Goal: Task Accomplishment & Management: Complete application form

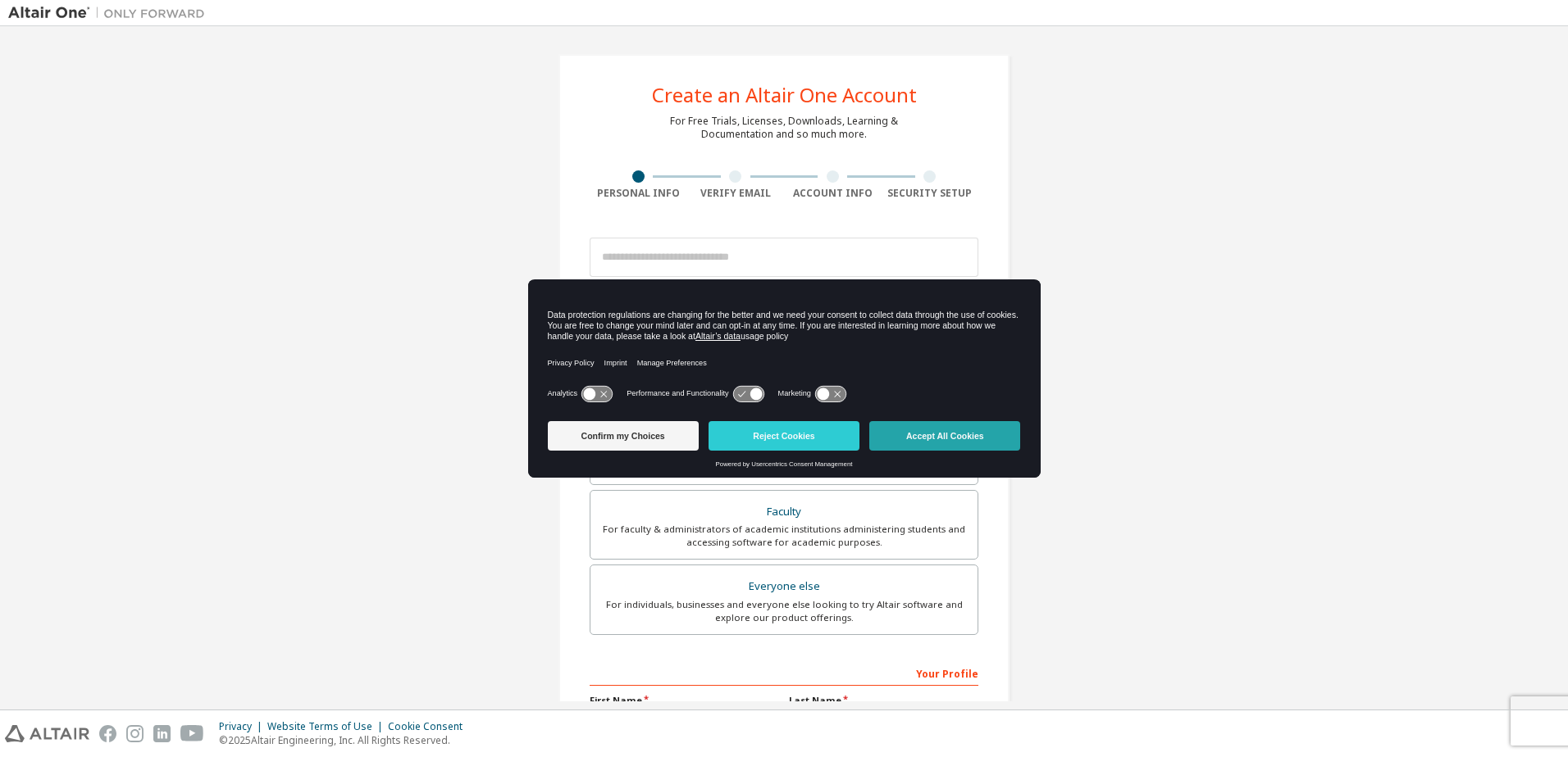
click at [973, 423] on button "Accept All Cookies" at bounding box center [945, 436] width 151 height 30
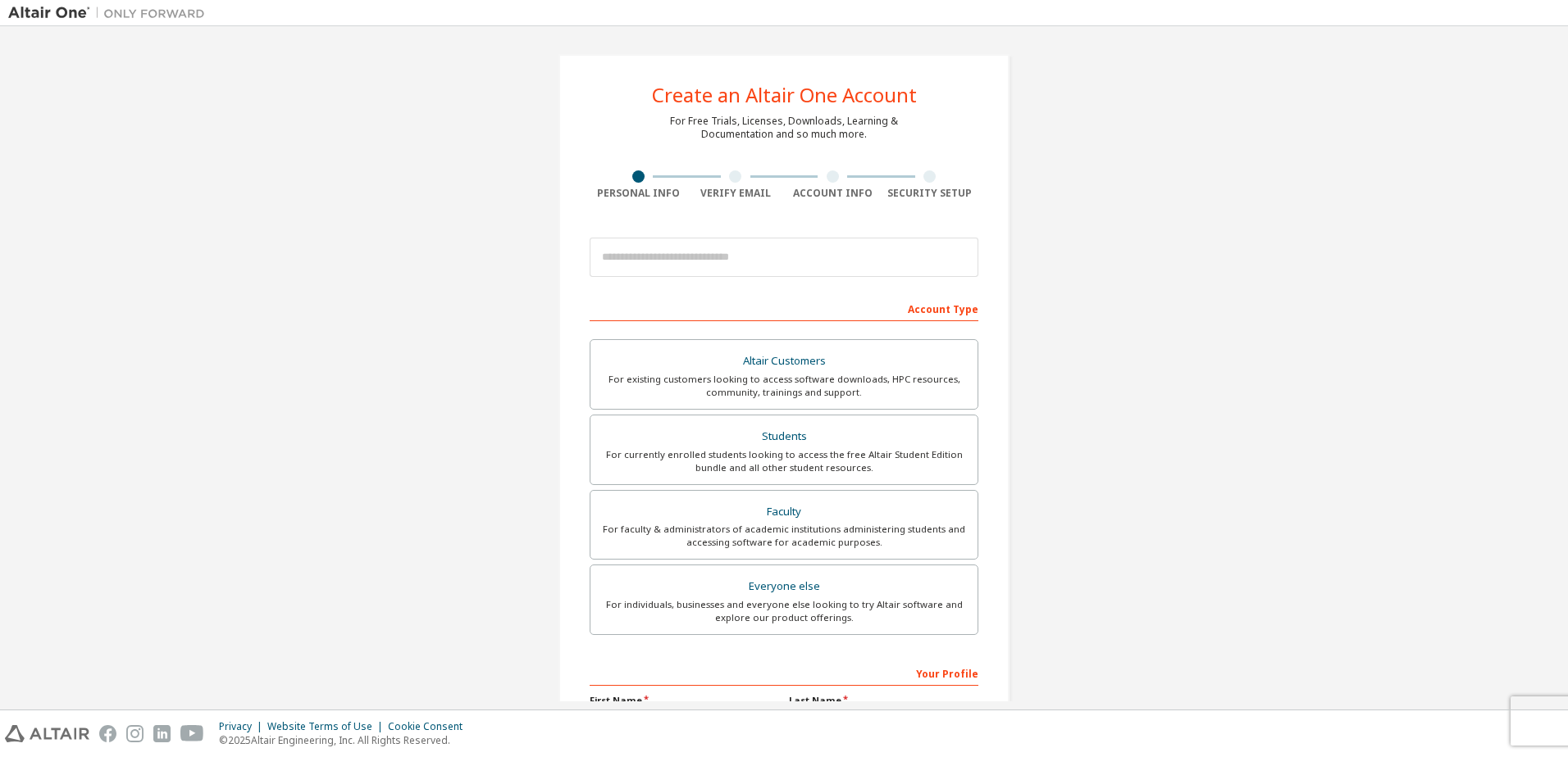
drag, startPoint x: 1098, startPoint y: 358, endPoint x: 1077, endPoint y: 497, distance: 140.6
click at [1077, 497] on div "Create an Altair One Account For Free Trials, Licenses, Downloads, Learning & D…" at bounding box center [784, 468] width 1552 height 868
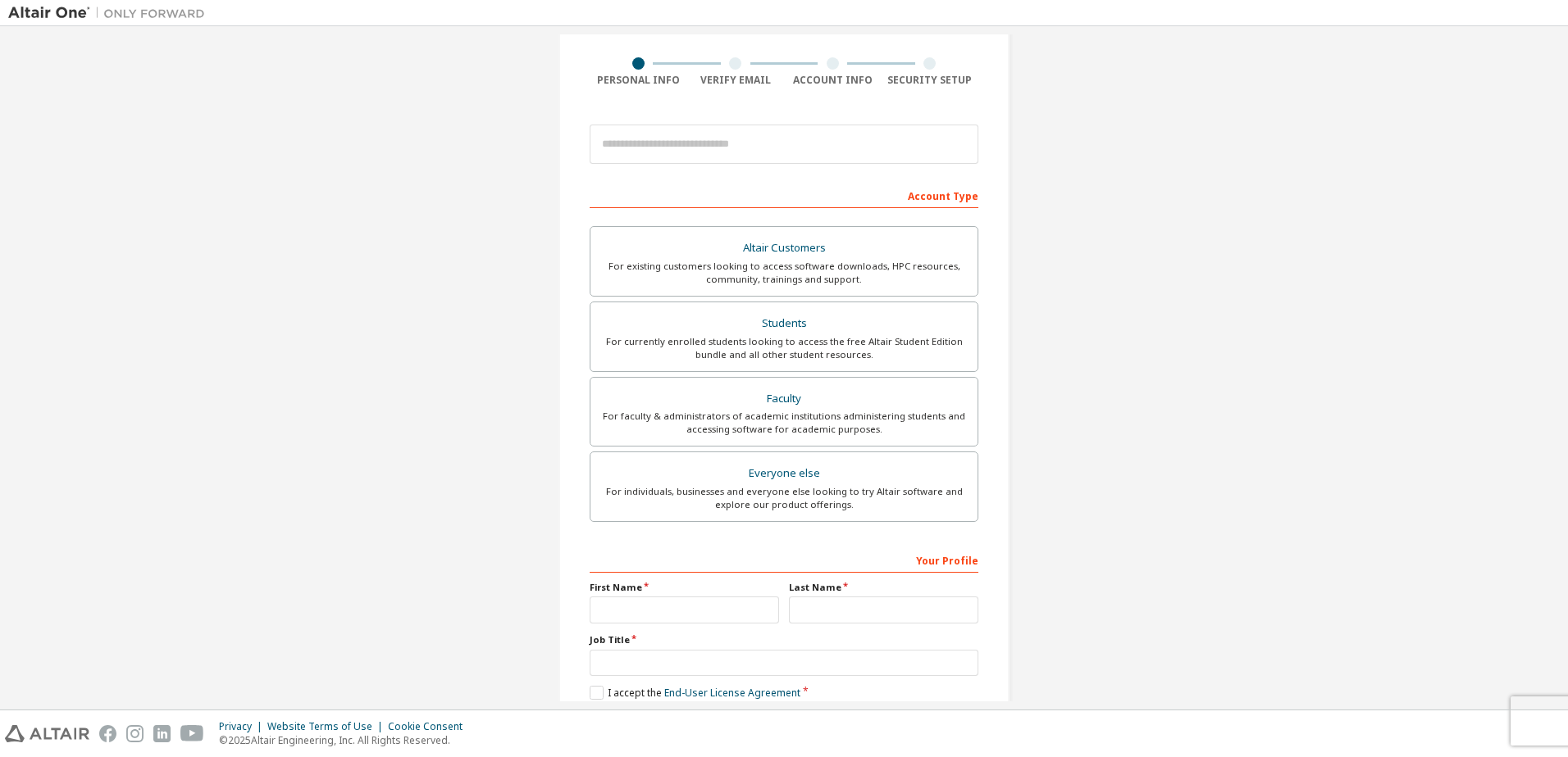
scroll to position [99, 0]
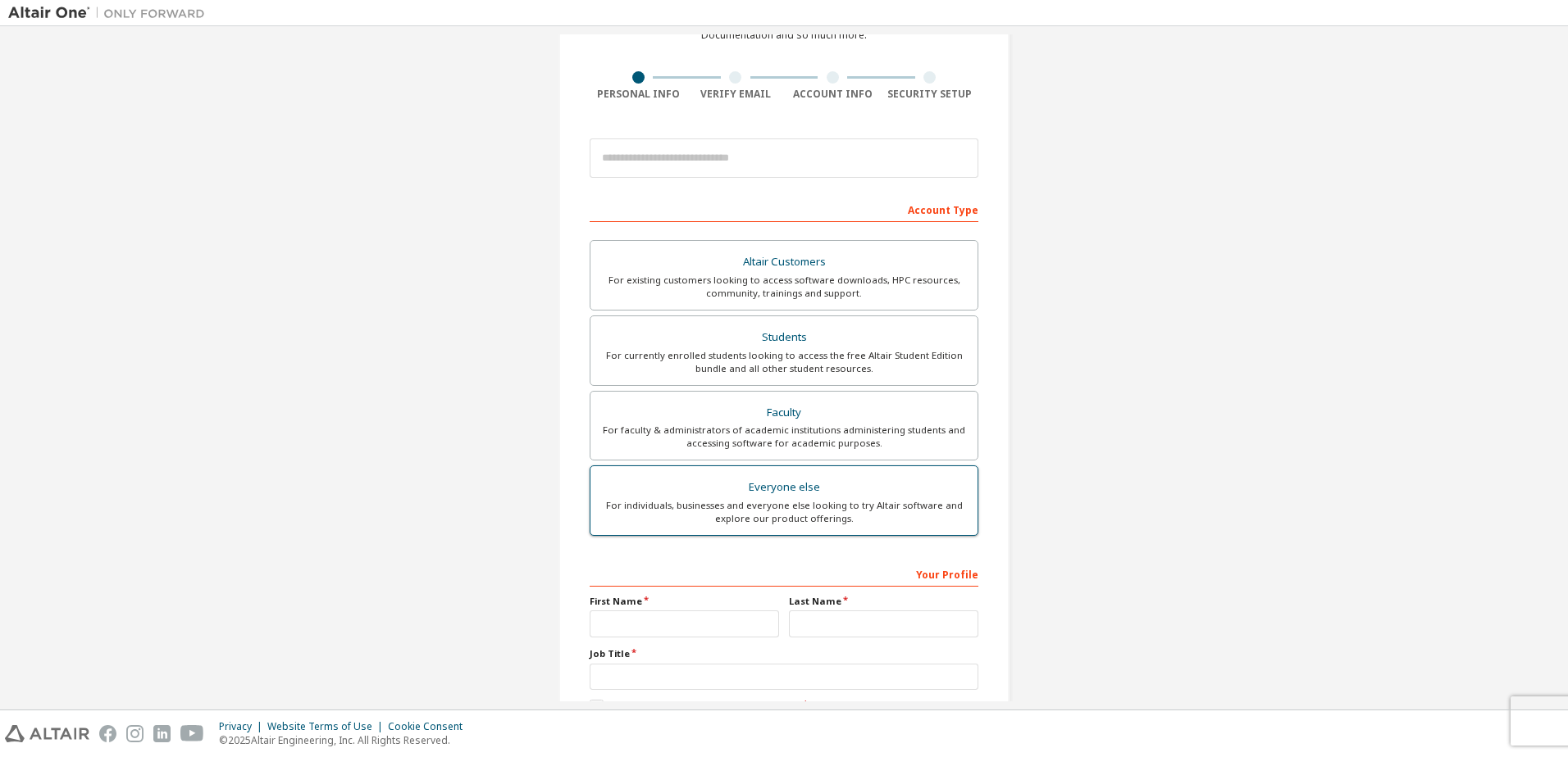
click at [868, 519] on div "For individuals, businesses and everyone else looking to try Altair software an…" at bounding box center [784, 512] width 367 height 26
click at [747, 628] on input "text" at bounding box center [684, 624] width 190 height 27
type input "******"
click at [815, 626] on input "text" at bounding box center [883, 624] width 190 height 27
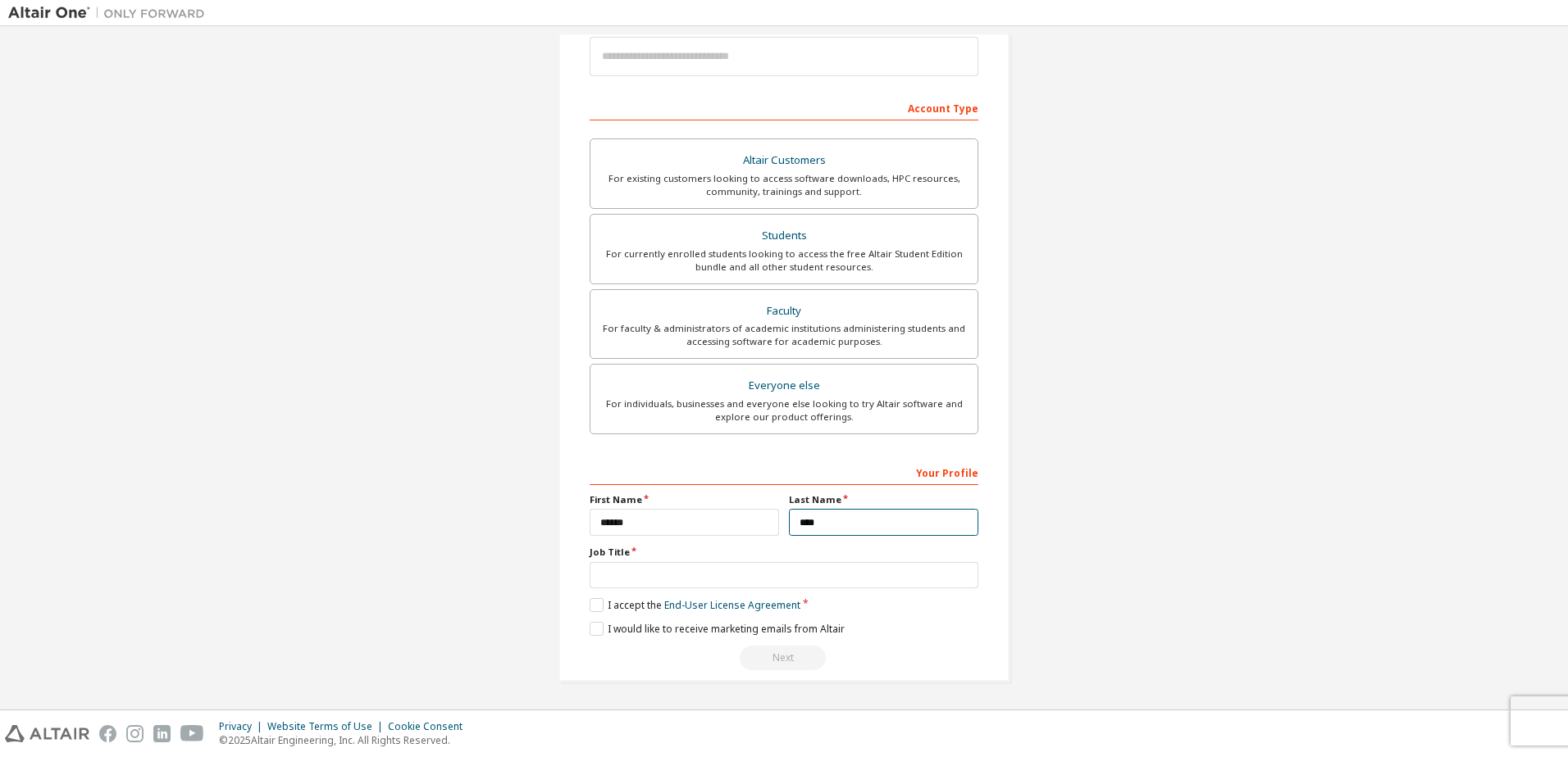
type input "****"
click at [674, 581] on input "text" at bounding box center [784, 576] width 389 height 27
type input "***"
click at [628, 549] on label "Job Title" at bounding box center [784, 553] width 389 height 13
click at [622, 548] on label "Job Title" at bounding box center [784, 553] width 389 height 13
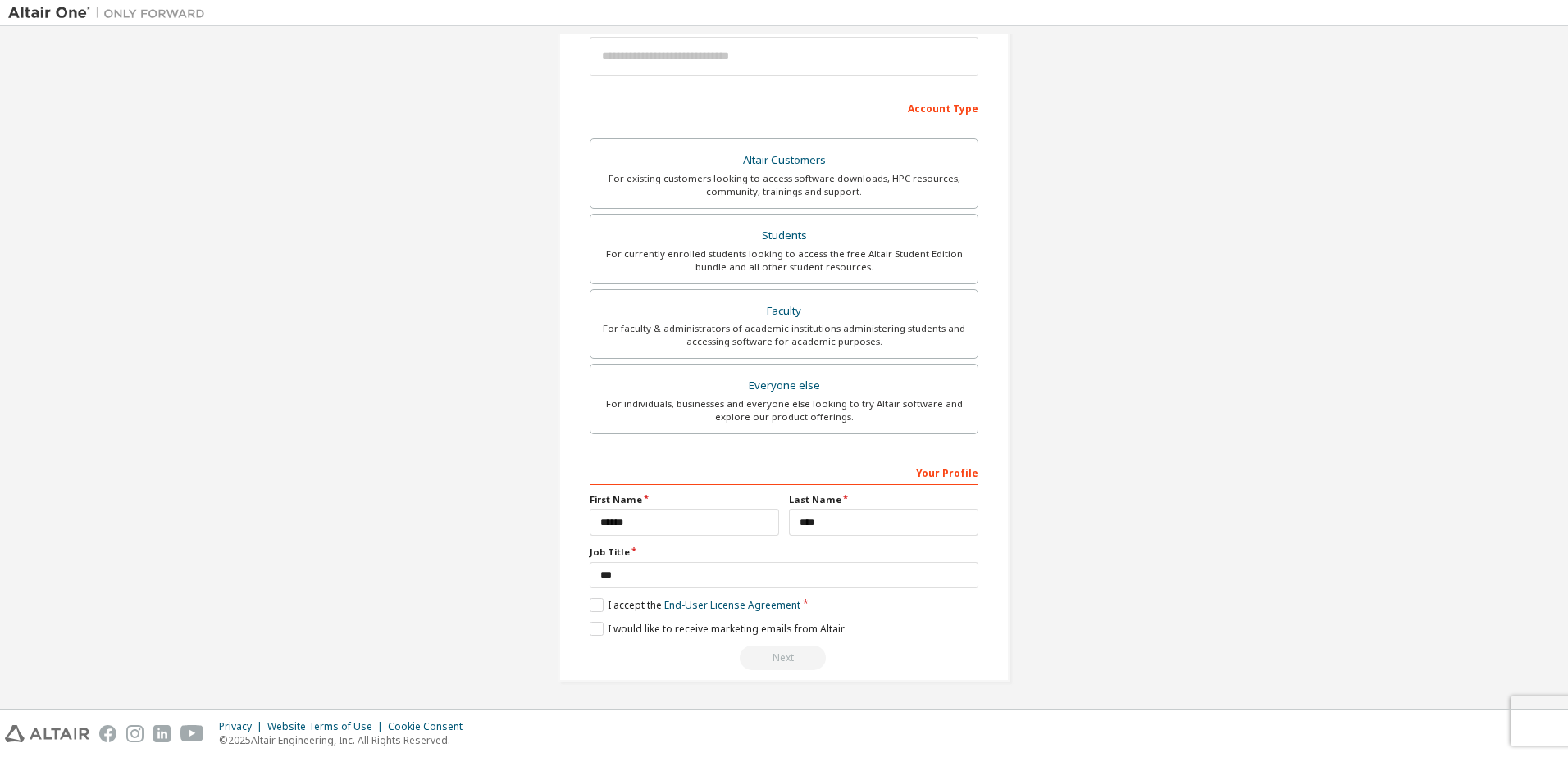
click at [628, 549] on label "Job Title" at bounding box center [784, 553] width 389 height 13
click at [590, 607] on label "I accept the End-User License Agreement" at bounding box center [695, 605] width 211 height 14
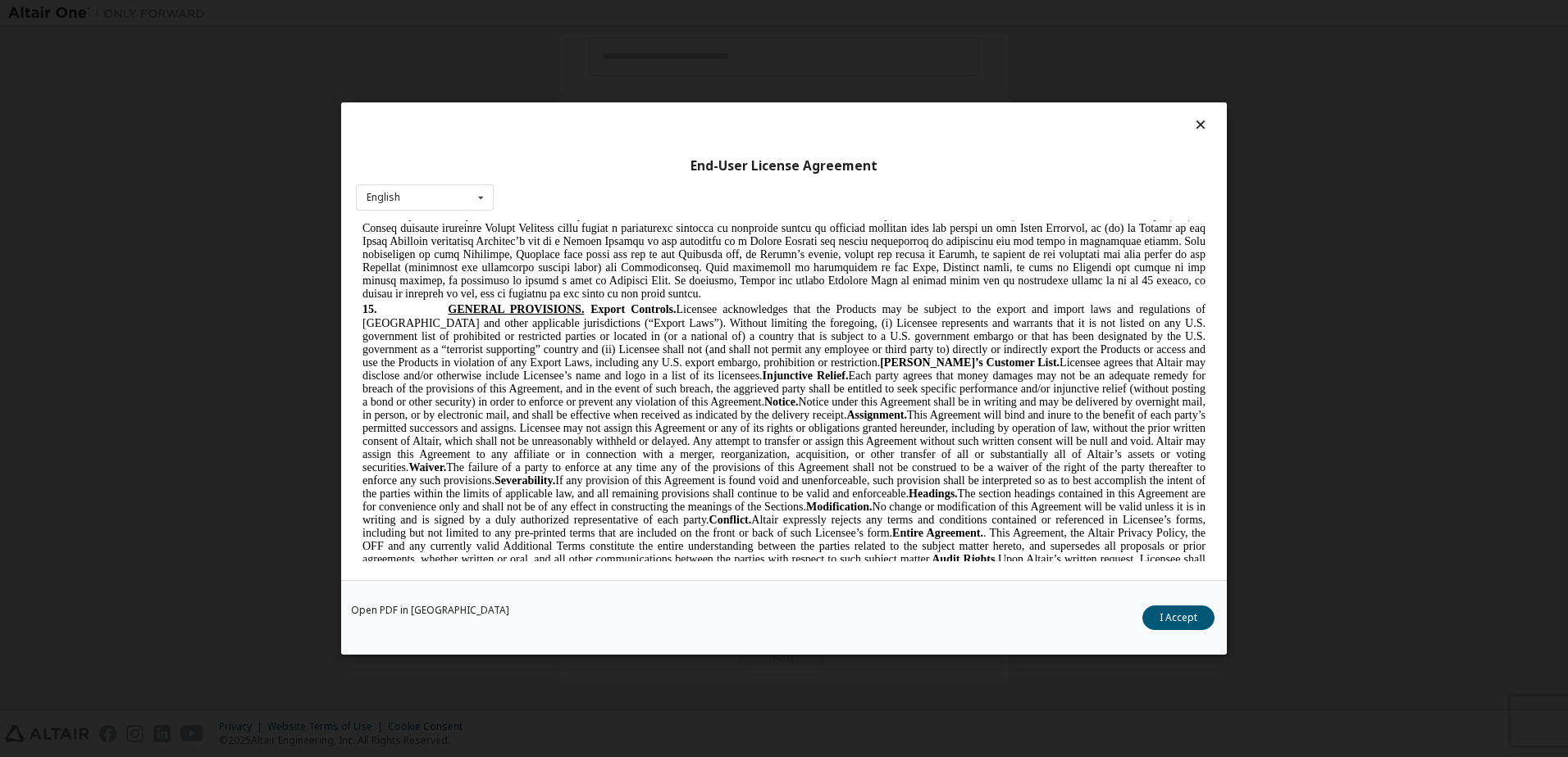
scroll to position [4347, 0]
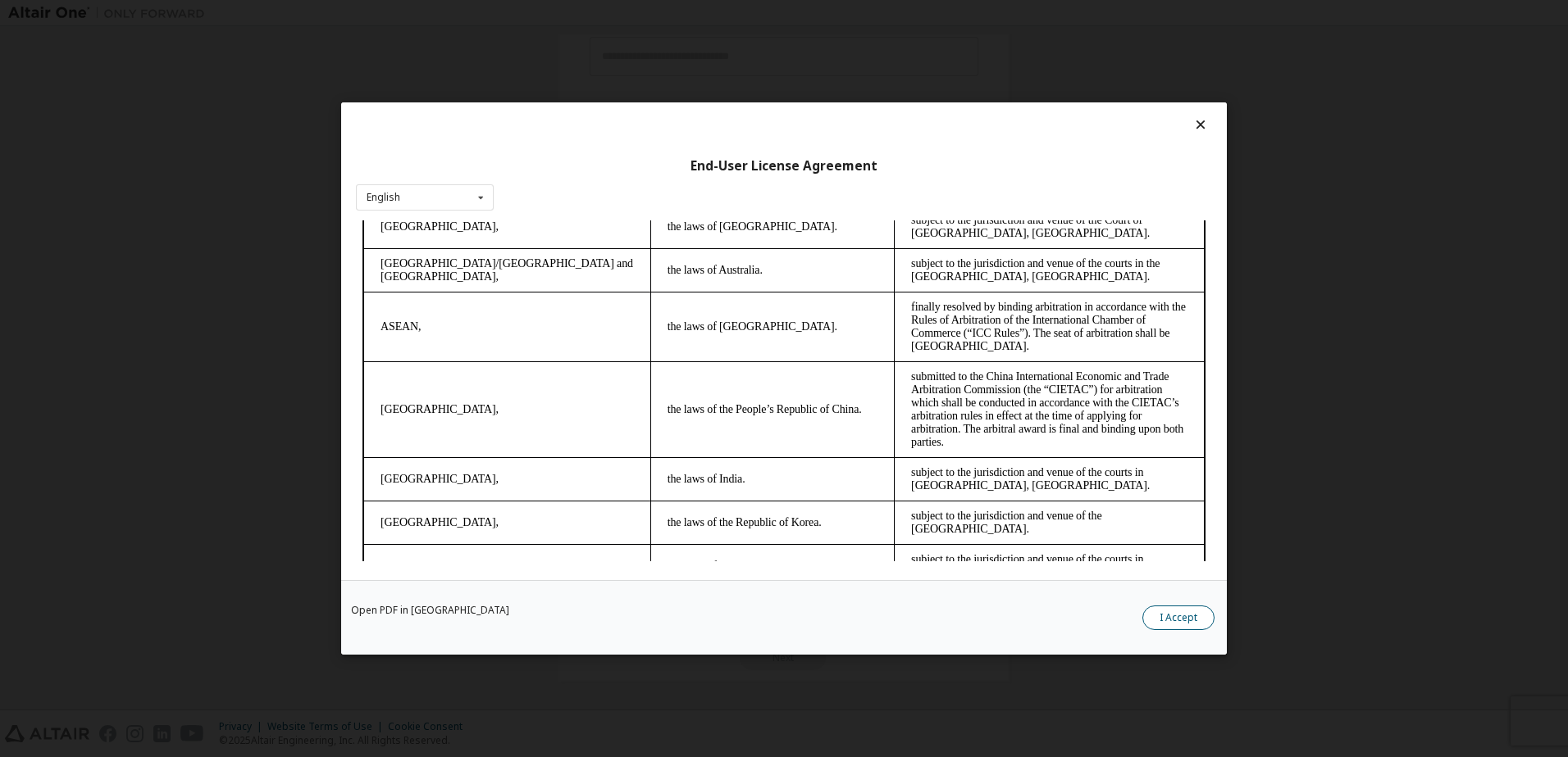
click at [1176, 613] on button "I Accept" at bounding box center [1179, 618] width 72 height 25
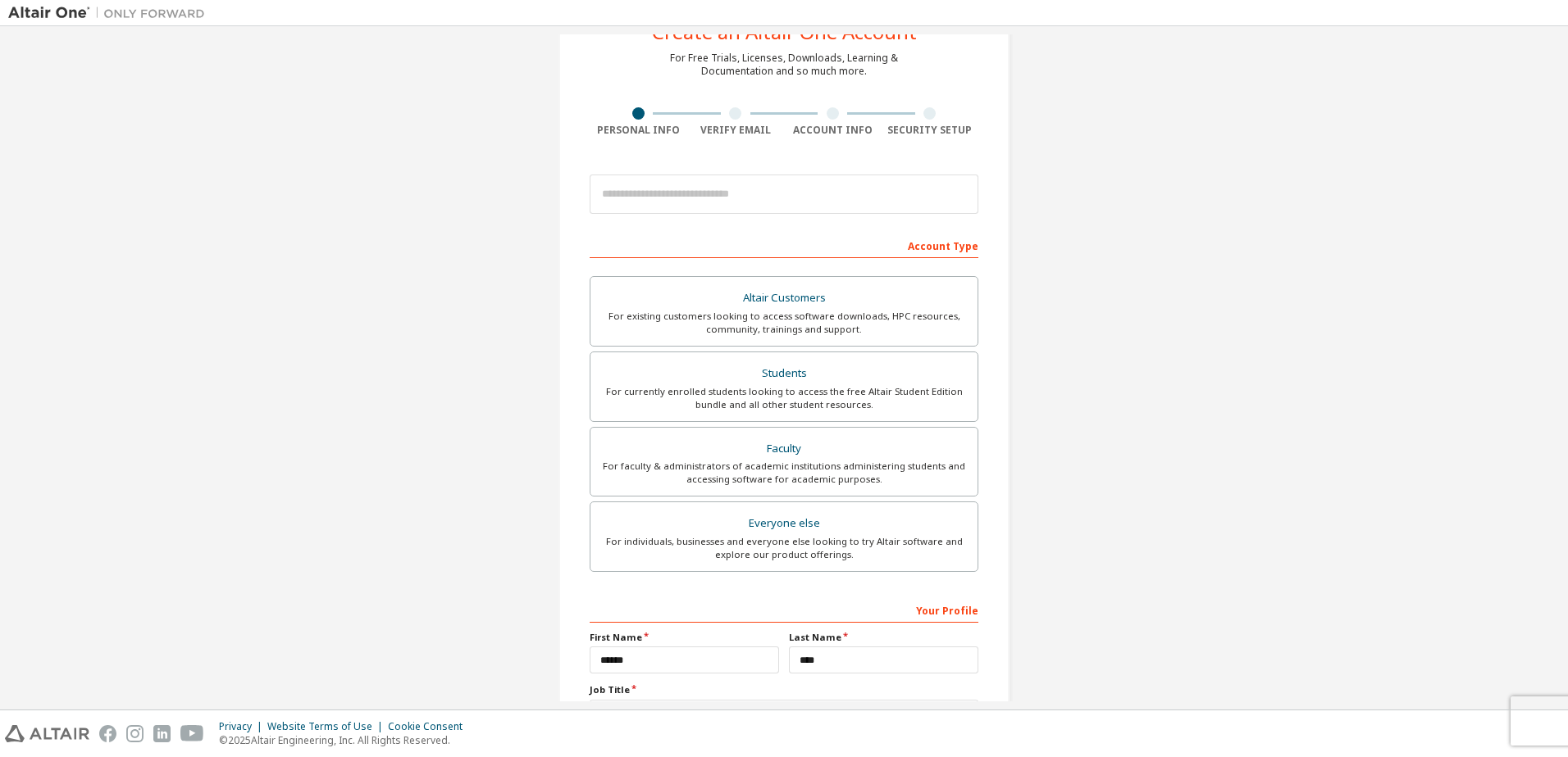
scroll to position [0, 0]
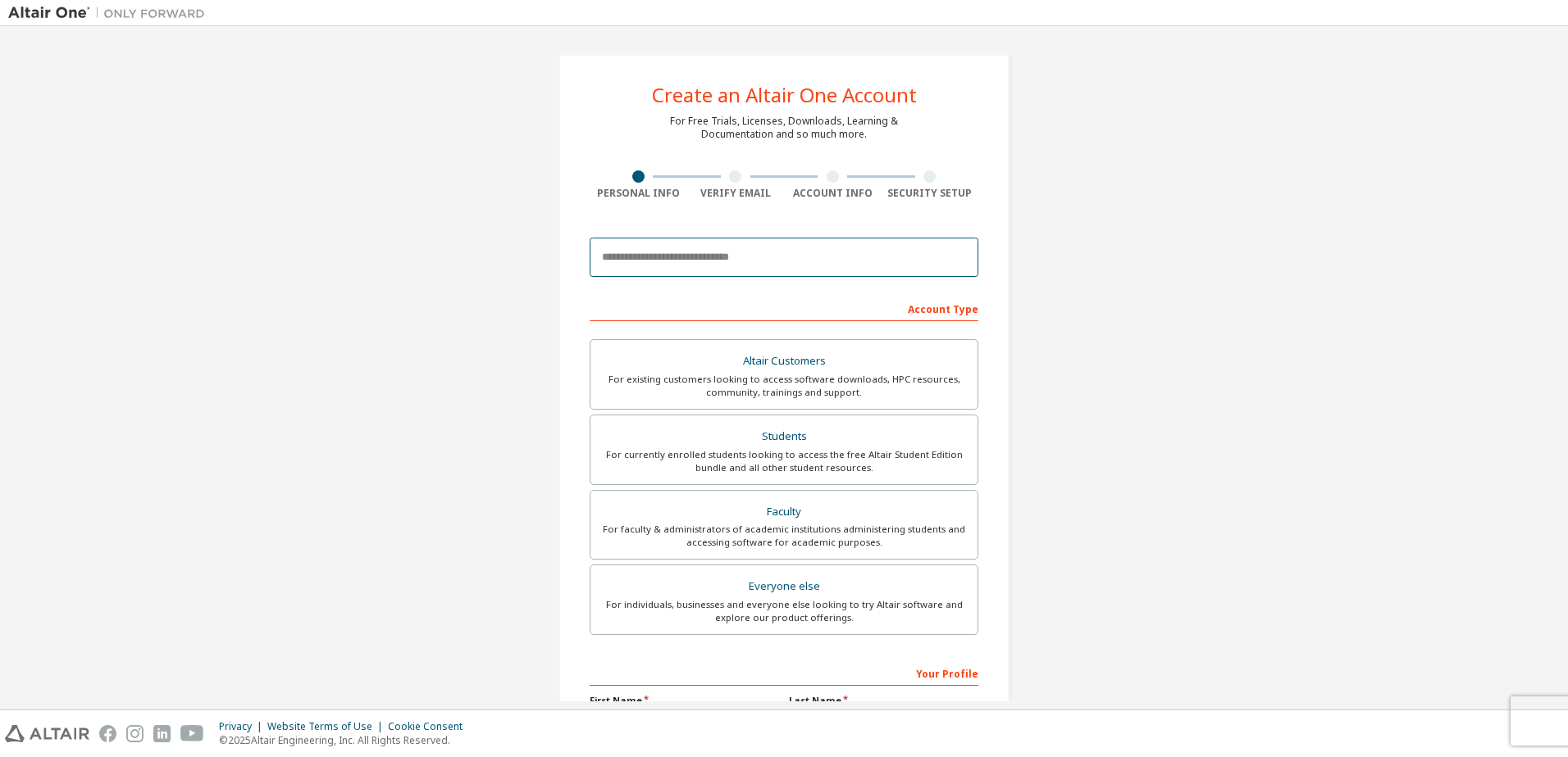
click at [793, 259] on input "email" at bounding box center [784, 258] width 389 height 39
type input "*"
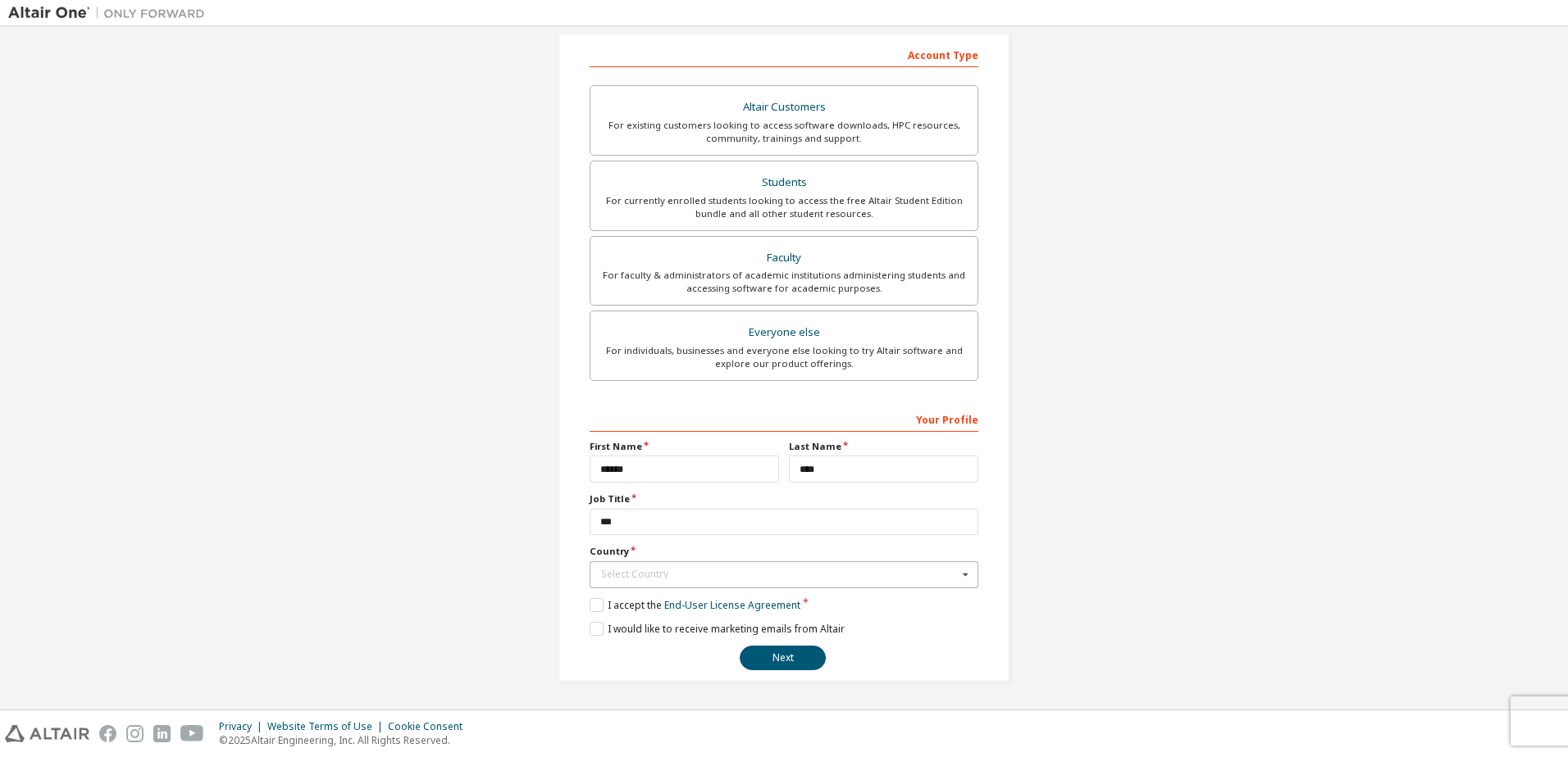
type input "**********"
click at [847, 576] on div "Select Country" at bounding box center [779, 575] width 356 height 10
click at [759, 641] on span "Canada" at bounding box center [784, 636] width 365 height 10
type input "***"
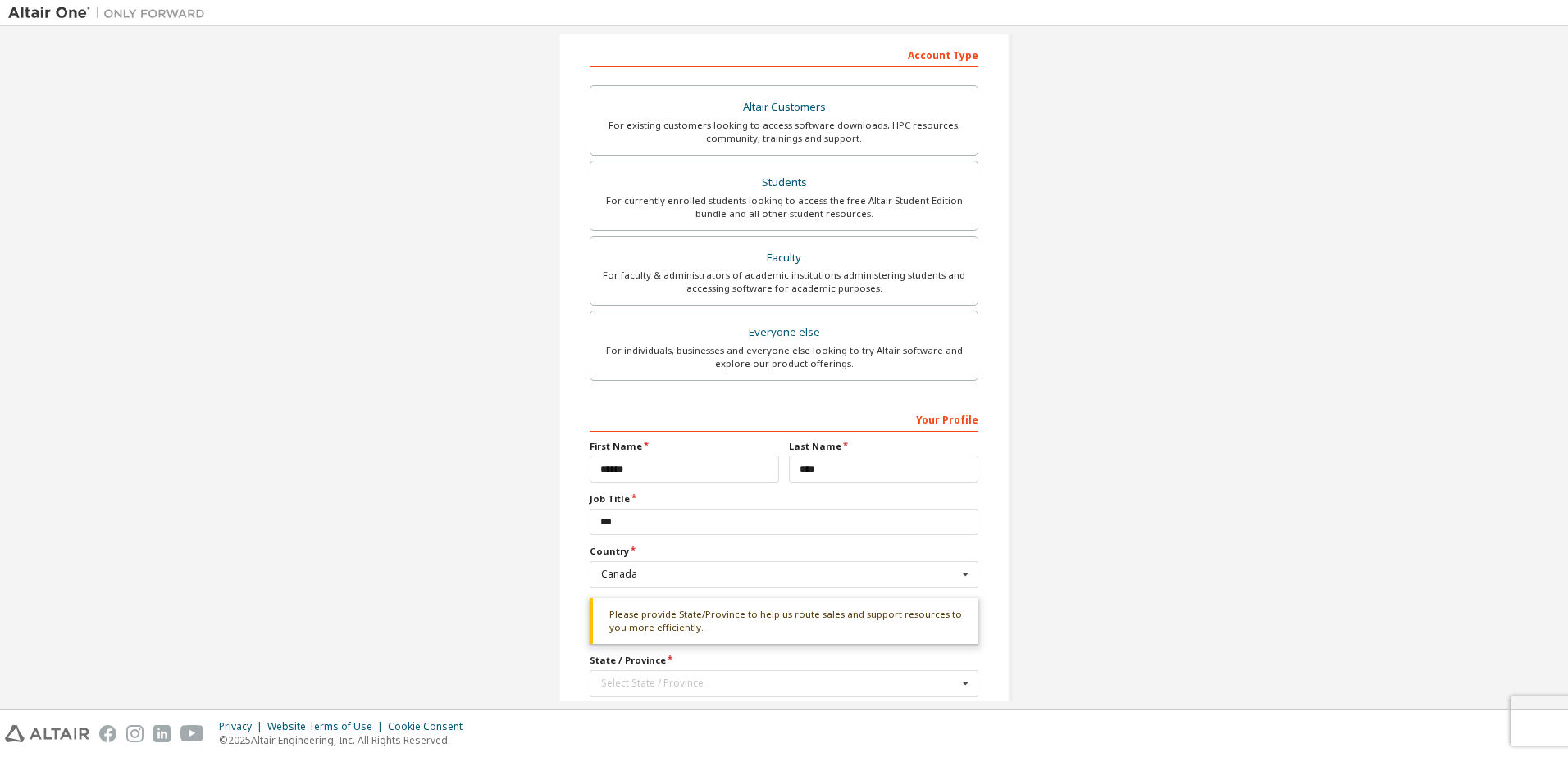
scroll to position [363, 0]
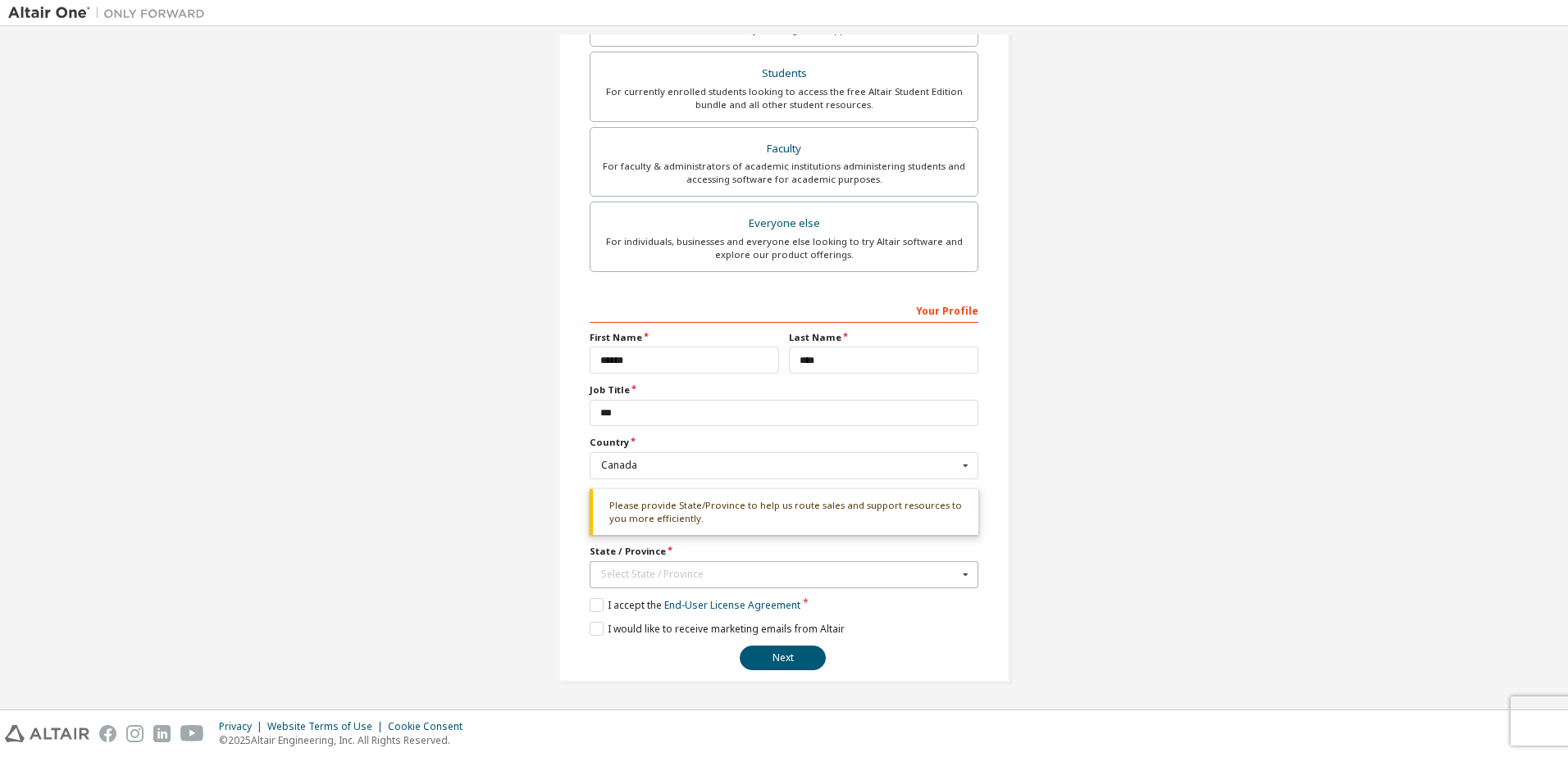
click at [808, 579] on div "Select State / Province" at bounding box center [779, 575] width 356 height 10
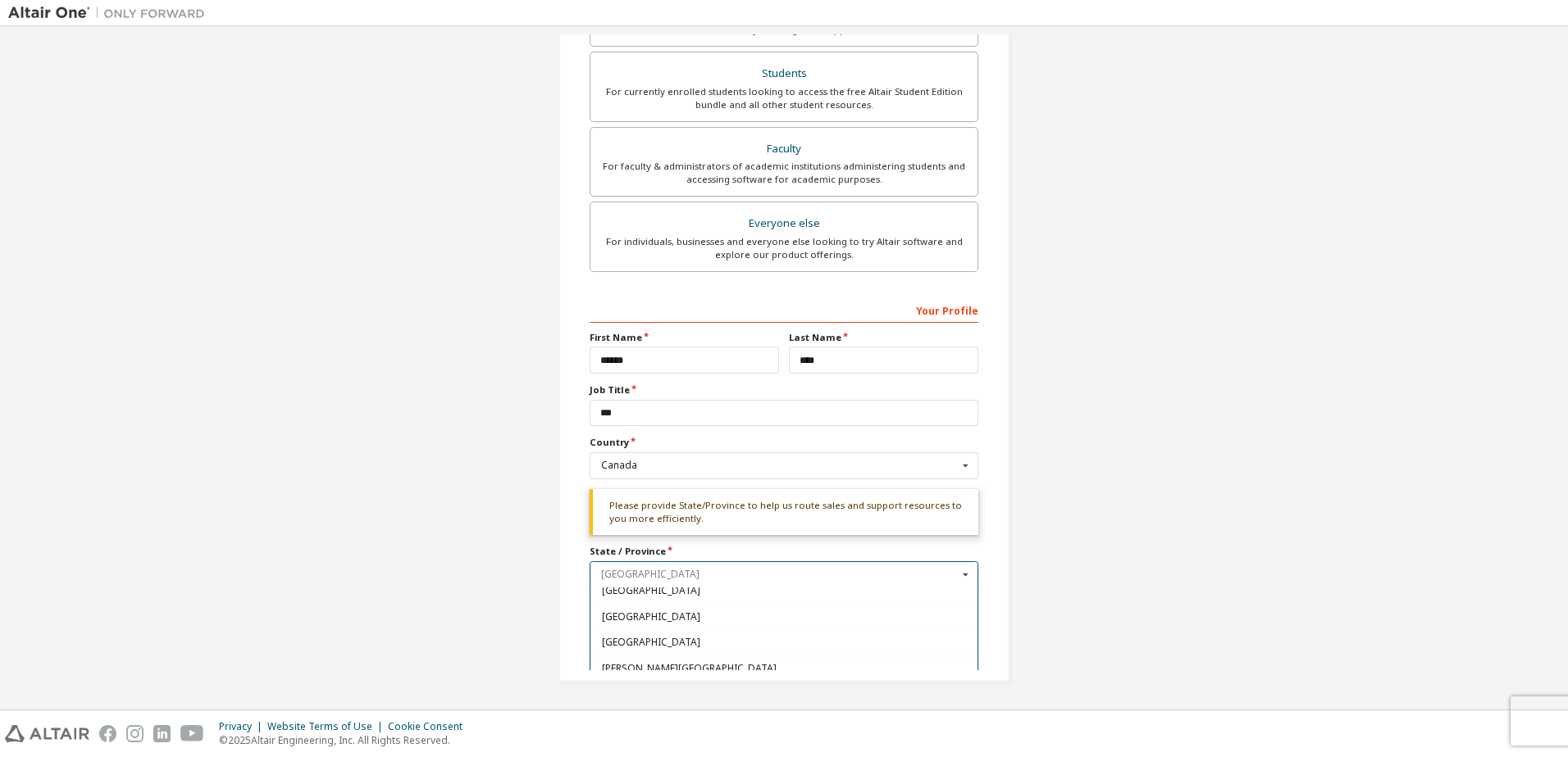
scroll to position [116, 0]
click at [688, 637] on span "[GEOGRAPHIC_DATA]" at bounding box center [784, 642] width 365 height 10
type input "**"
click at [761, 649] on button "Next" at bounding box center [783, 658] width 86 height 25
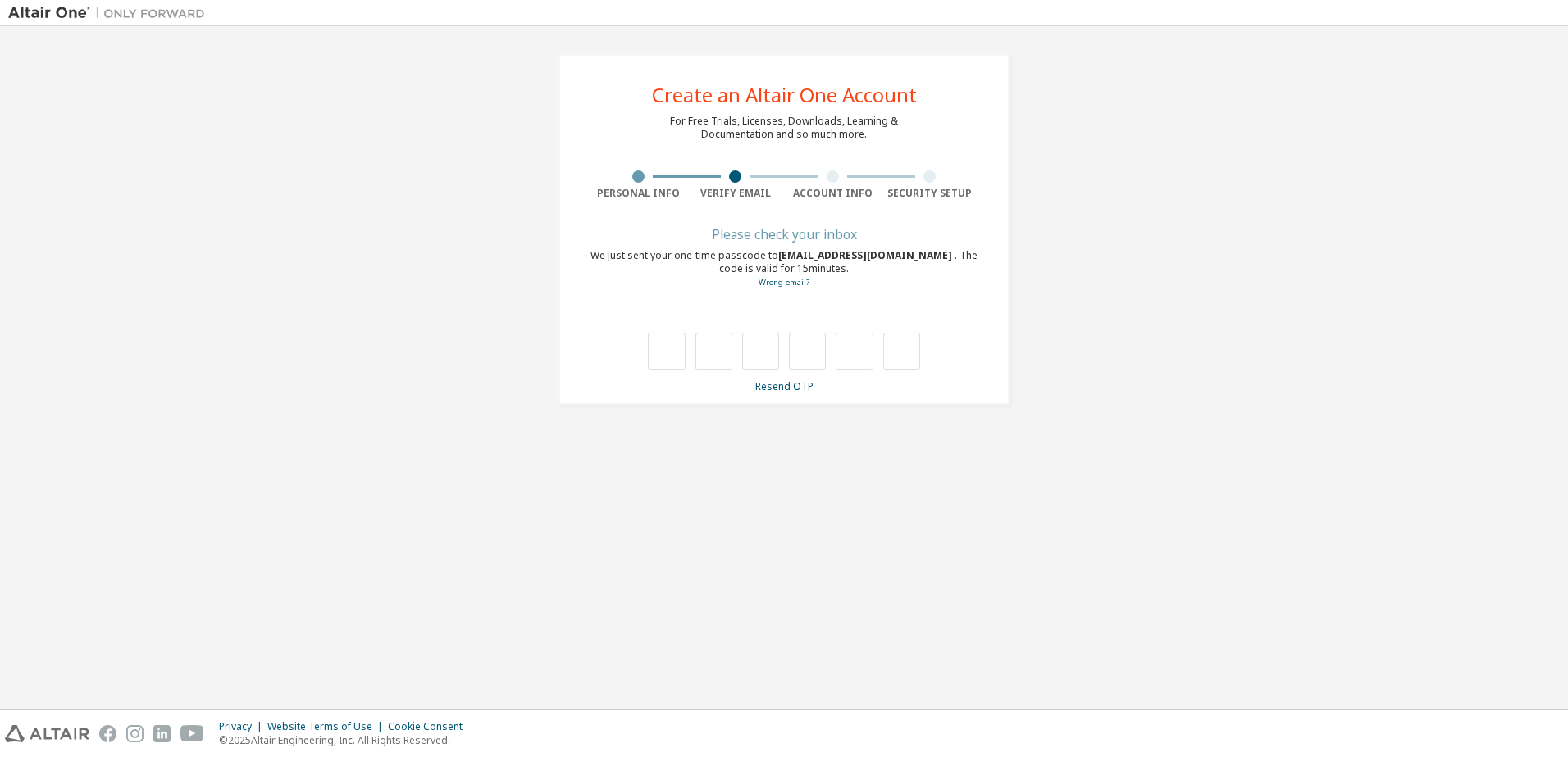
scroll to position [0, 0]
type input "*"
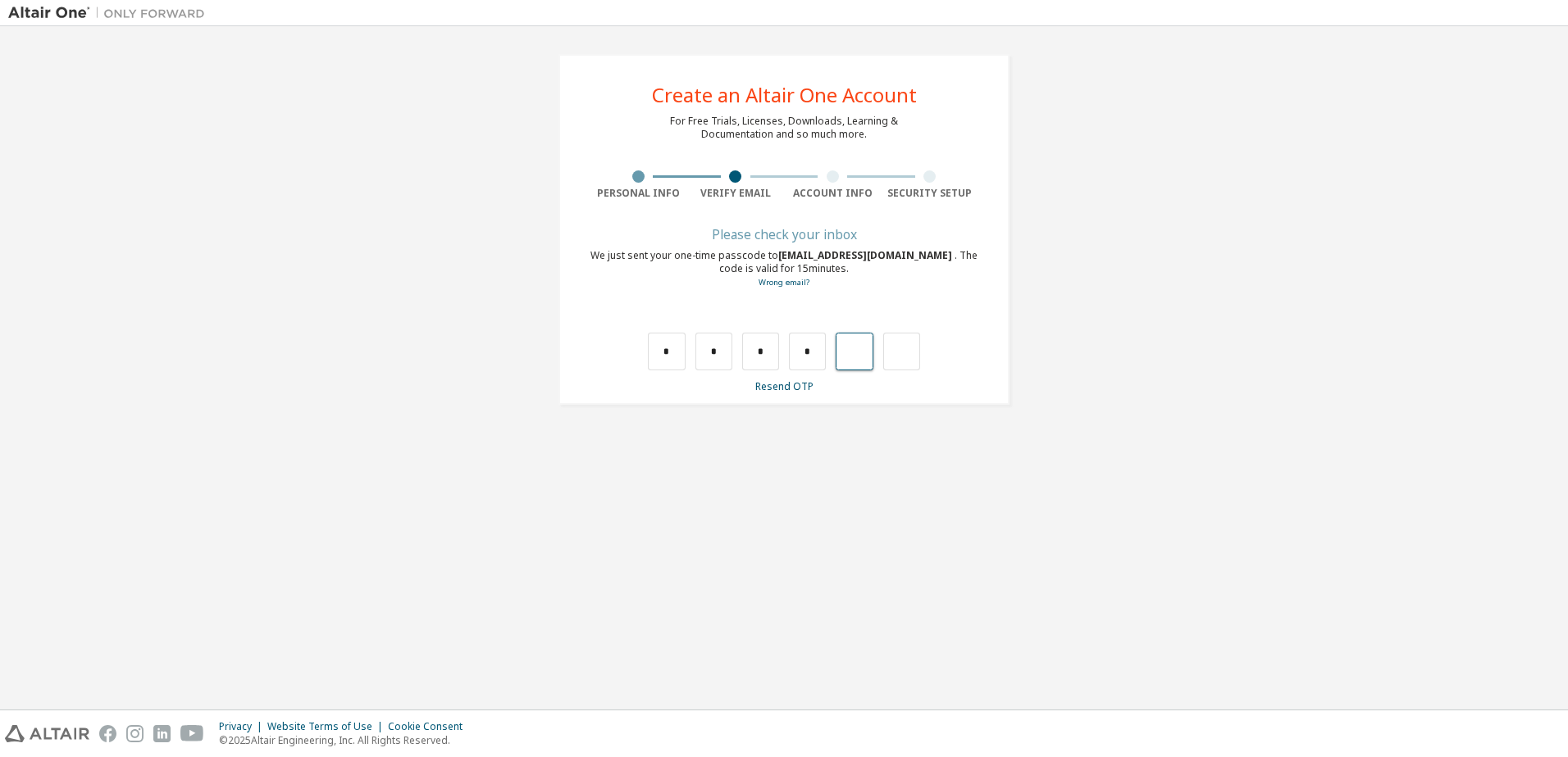
type input "*"
